Goal: Task Accomplishment & Management: Complete application form

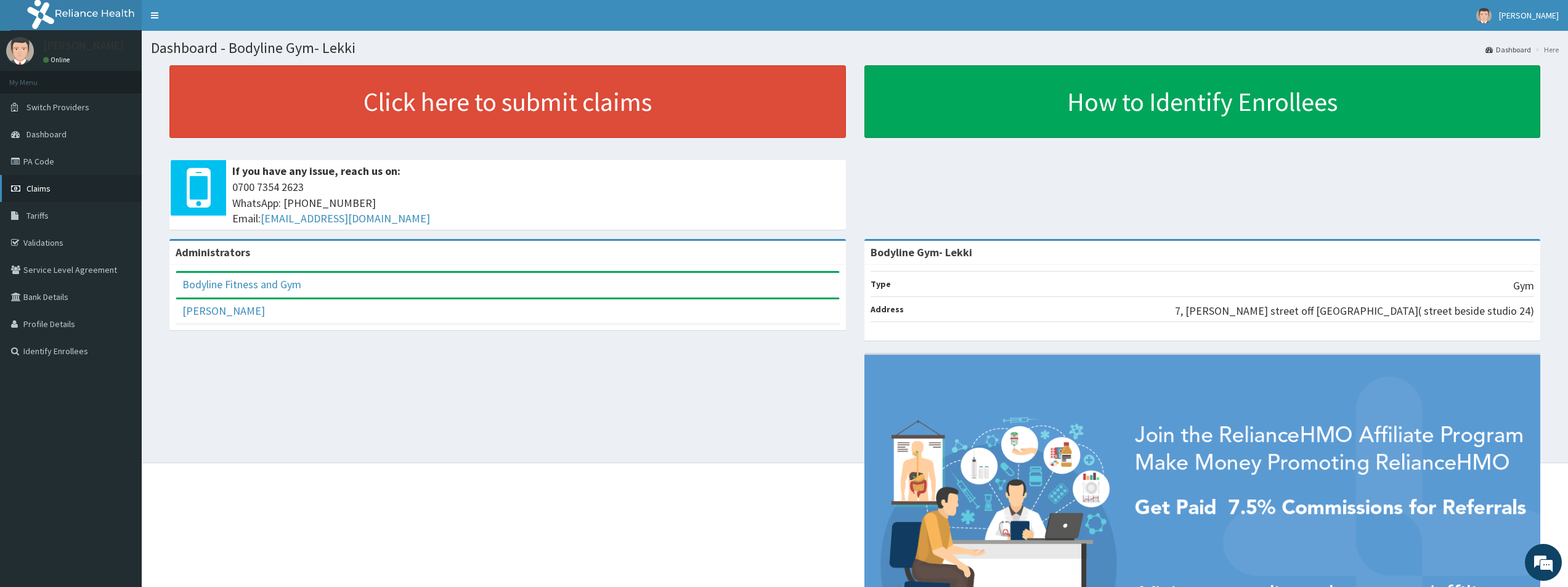
click at [37, 187] on span "Claims" at bounding box center [38, 189] width 24 height 11
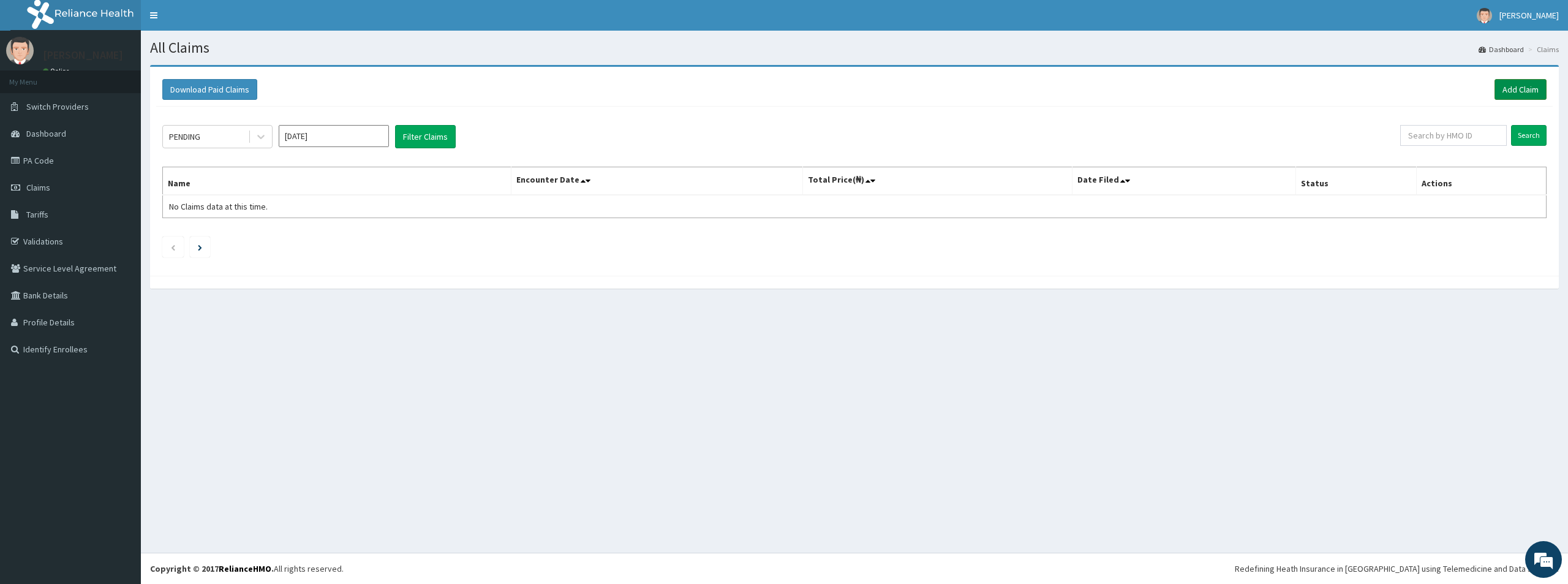
click at [1515, 93] on link "Add Claim" at bounding box center [1521, 89] width 52 height 21
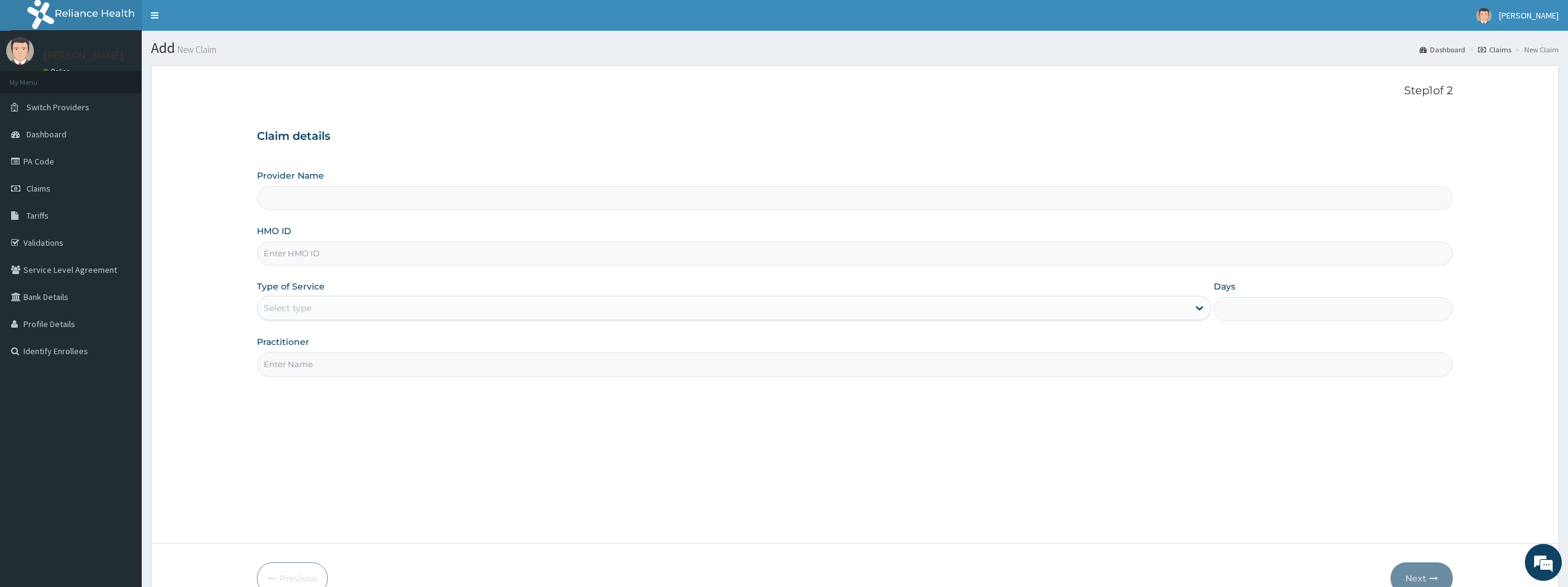
click at [363, 256] on input "HMO ID" at bounding box center [854, 253] width 1196 height 24
type input "Bodyline Gym- Lekki"
type input "1"
type input "MSA/10005/A"
drag, startPoint x: 325, startPoint y: 364, endPoint x: 317, endPoint y: 372, distance: 11.3
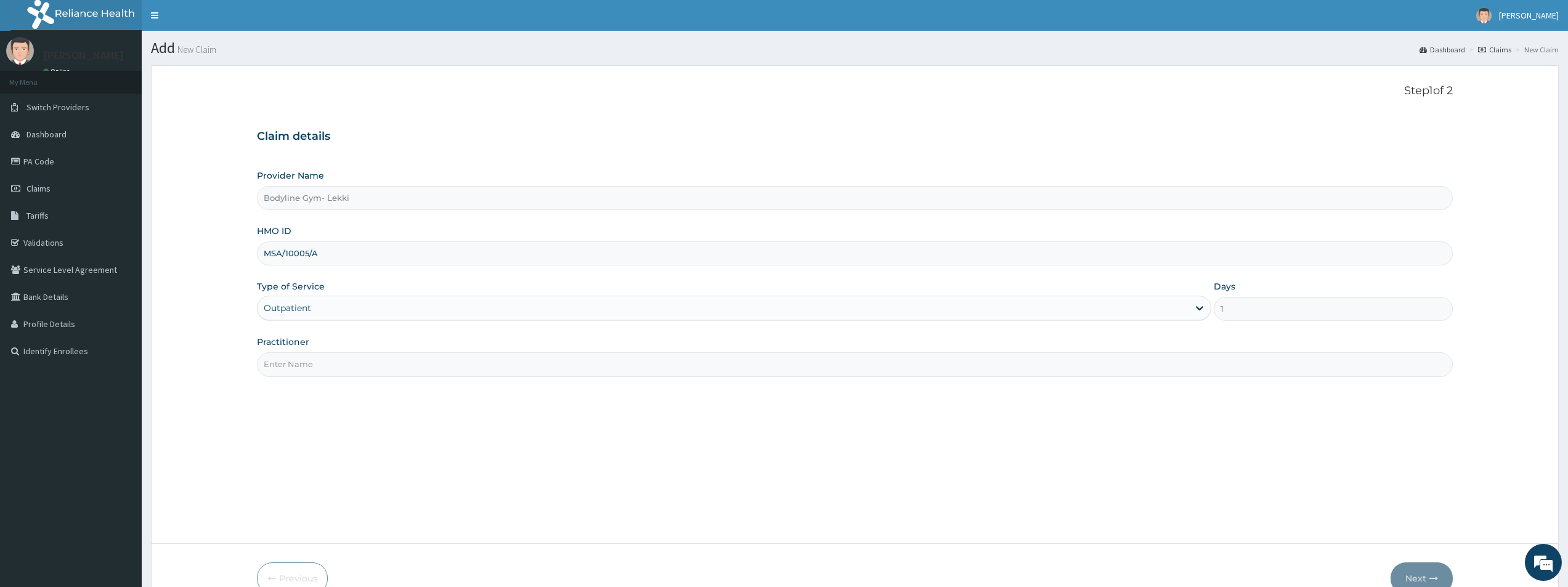
click at [323, 367] on input "Practitioner" at bounding box center [854, 364] width 1196 height 24
type input "BODYLINE"
click at [1417, 573] on button "Next" at bounding box center [1422, 578] width 62 height 32
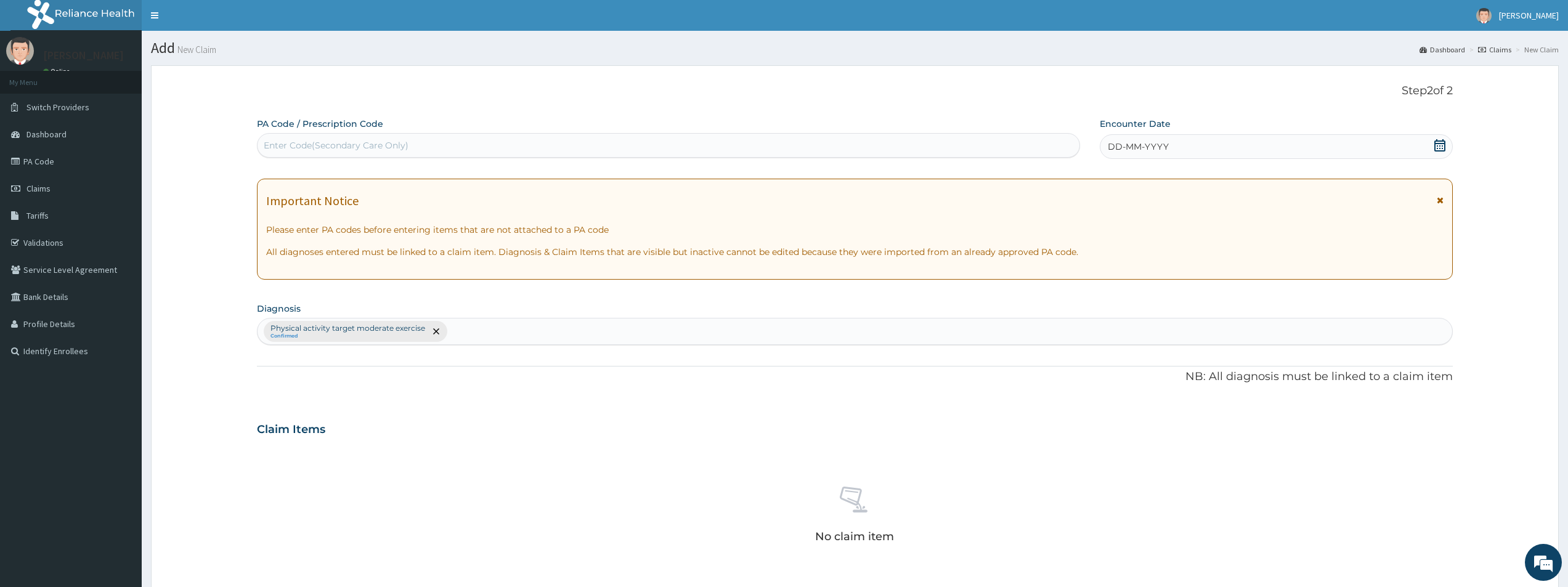
click at [813, 151] on div "Enter Code(Secondary Care Only)" at bounding box center [669, 145] width 822 height 20
click at [497, 146] on div "Enter Code(Secondary Care Only)" at bounding box center [669, 145] width 822 height 20
type input "PA/ABB81E"
drag, startPoint x: 1446, startPoint y: 148, endPoint x: 1403, endPoint y: 169, distance: 47.9
click at [1442, 151] on icon at bounding box center [1440, 146] width 12 height 12
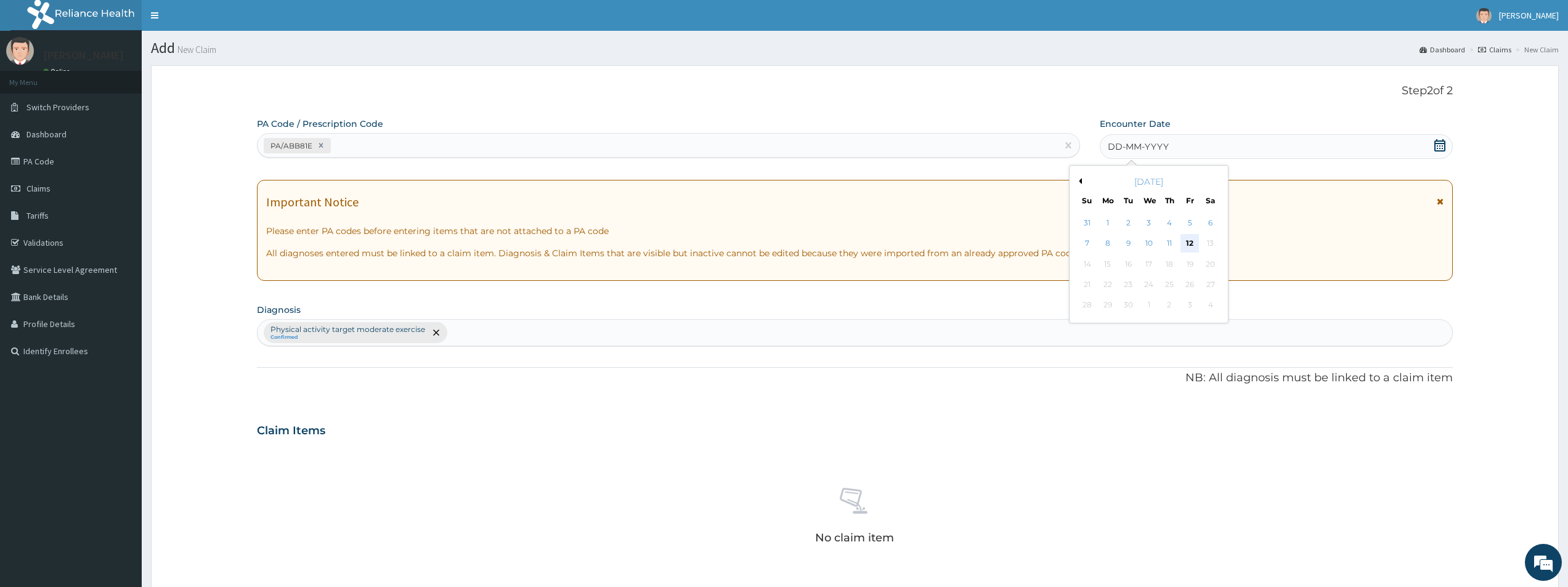
click at [1188, 247] on div "12" at bounding box center [1189, 244] width 19 height 19
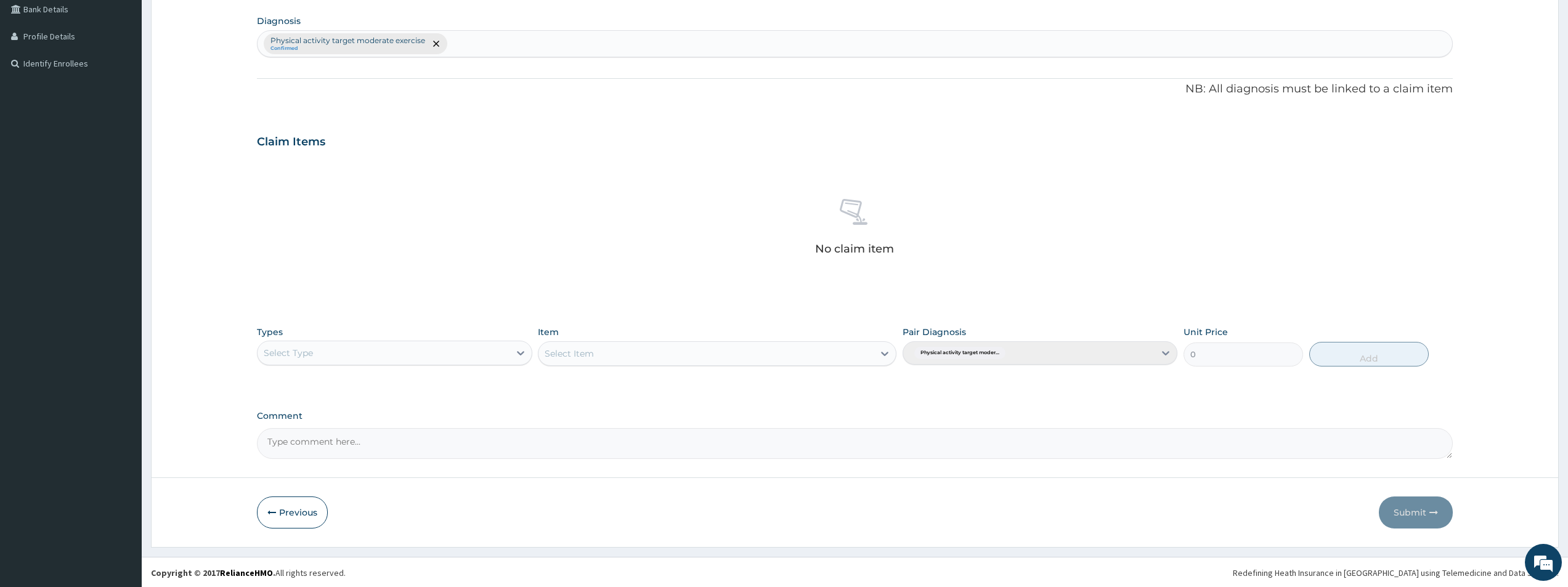
scroll to position [289, 0]
click at [524, 350] on icon at bounding box center [521, 352] width 12 height 12
type input "GYM"
click at [711, 358] on div "Select Item" at bounding box center [717, 352] width 358 height 25
type input "GYM"
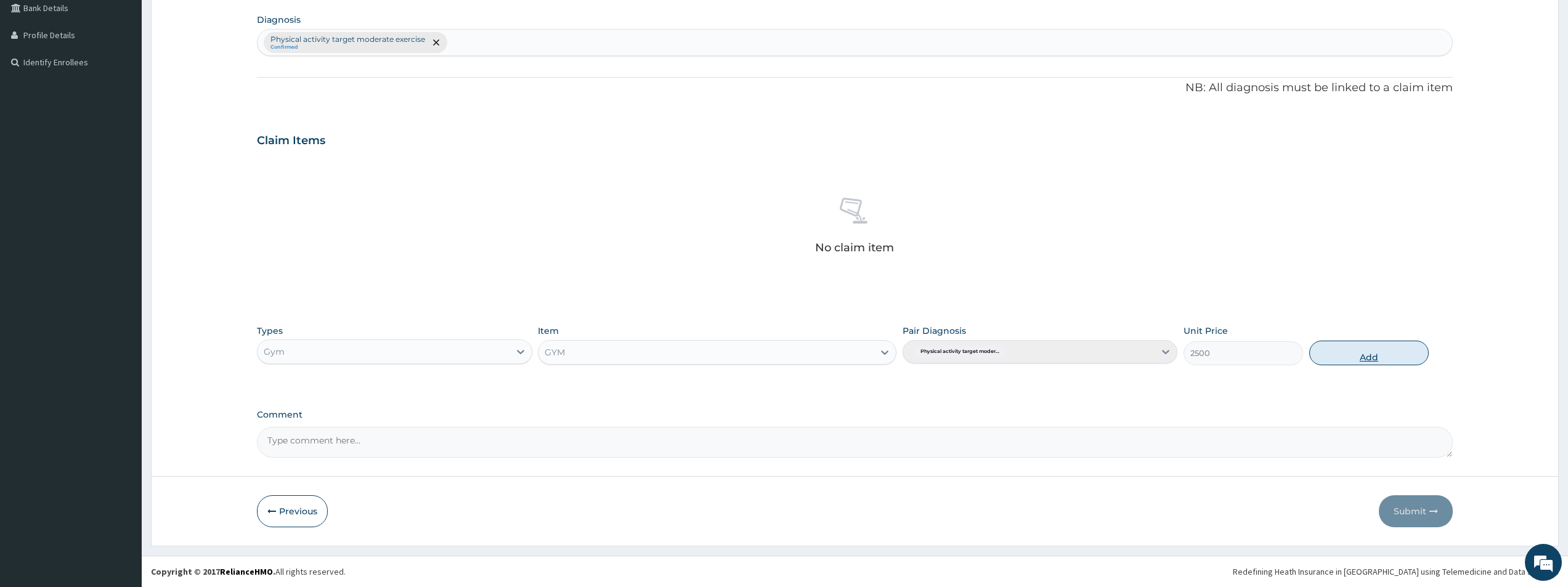
click at [1388, 356] on button "Add" at bounding box center [1368, 353] width 119 height 25
type input "0"
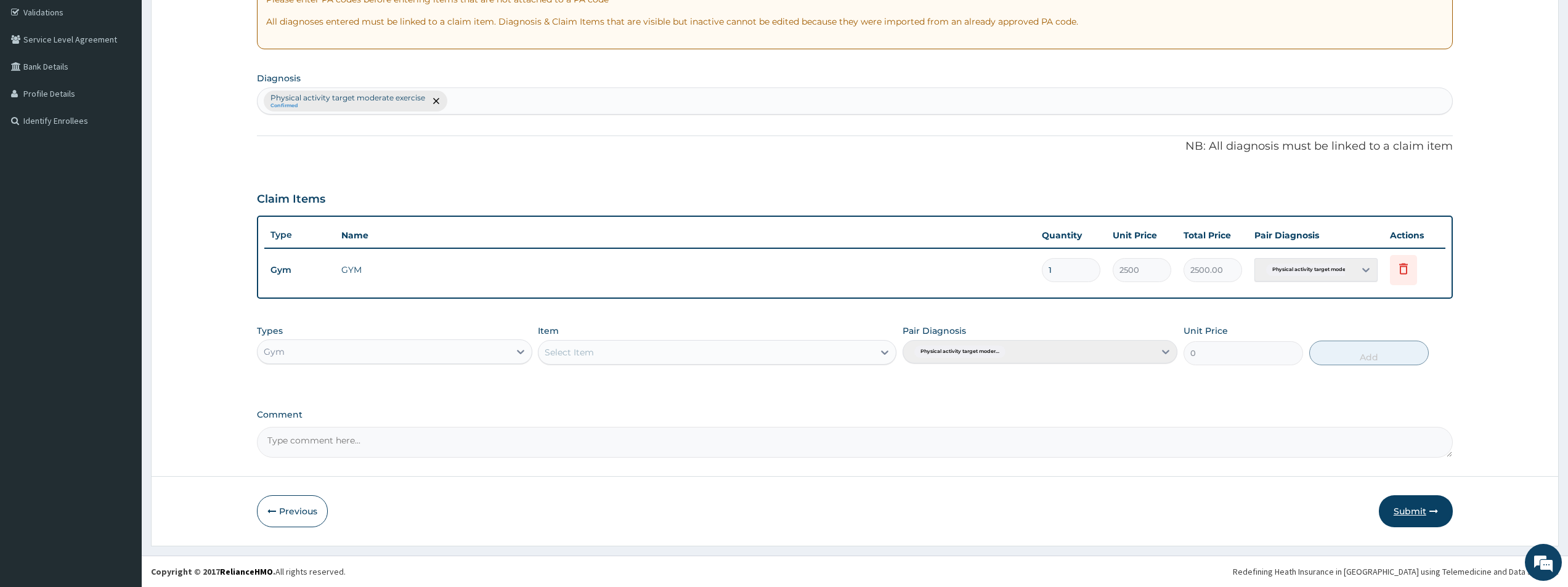
click at [1406, 514] on button "Submit" at bounding box center [1415, 511] width 74 height 32
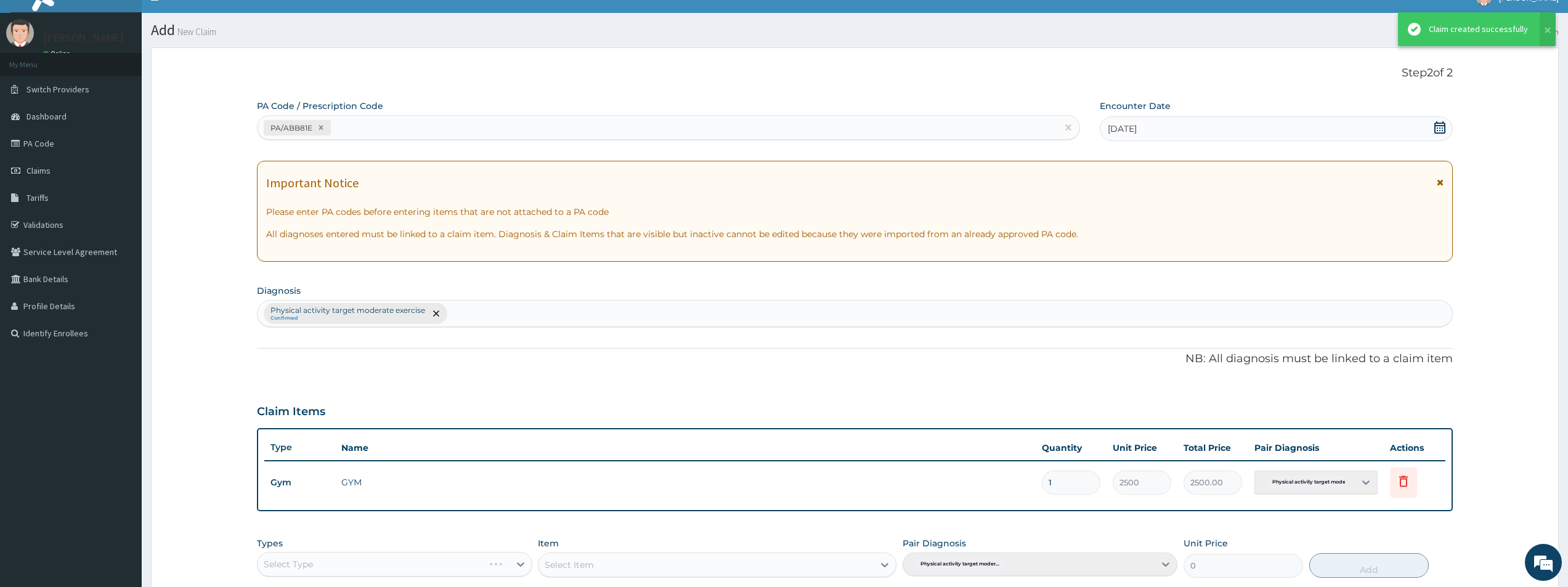
scroll to position [231, 0]
